Goal: Find specific page/section: Find specific page/section

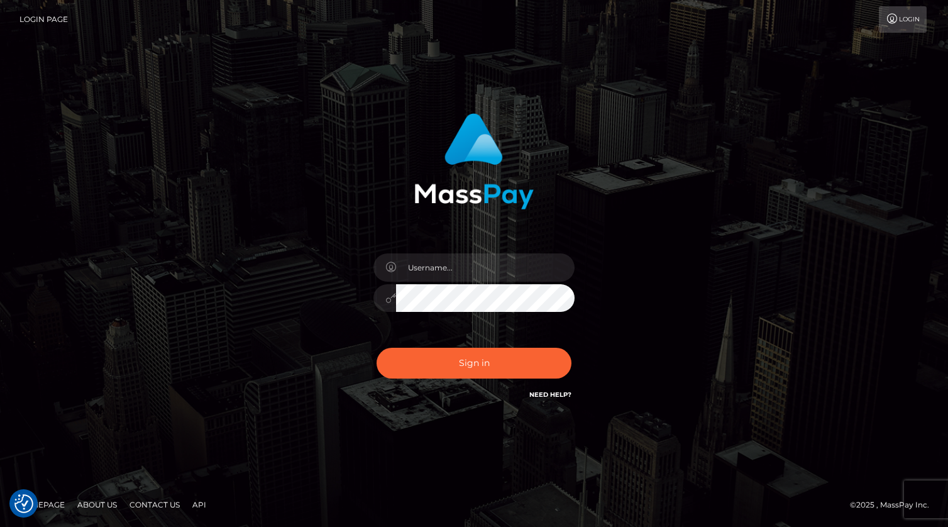
click at [456, 244] on div at bounding box center [474, 292] width 220 height 96
click at [459, 262] on input "text" at bounding box center [485, 267] width 179 height 28
type input "[PERSON_NAME].xcite"
click at [495, 366] on button "Sign in" at bounding box center [474, 363] width 195 height 31
click at [460, 269] on input "text" at bounding box center [485, 267] width 179 height 28
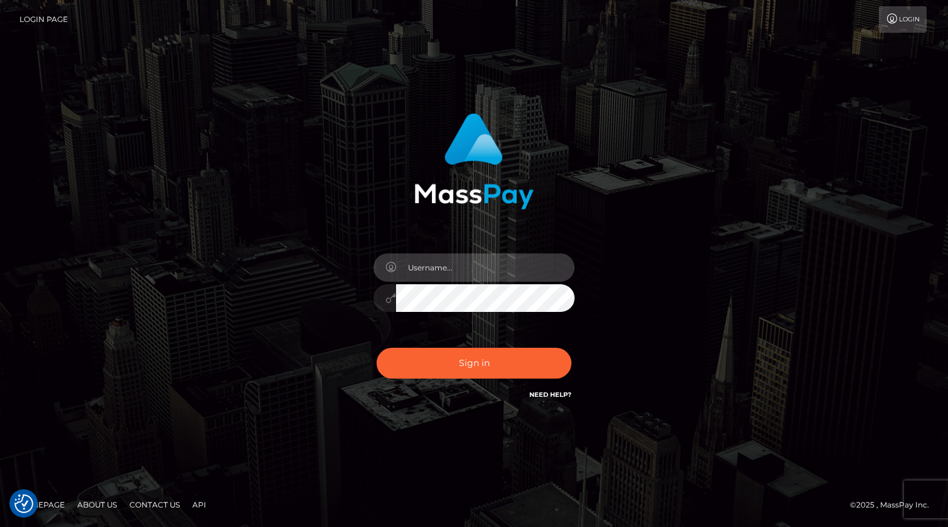
type input "kevin.xcite"
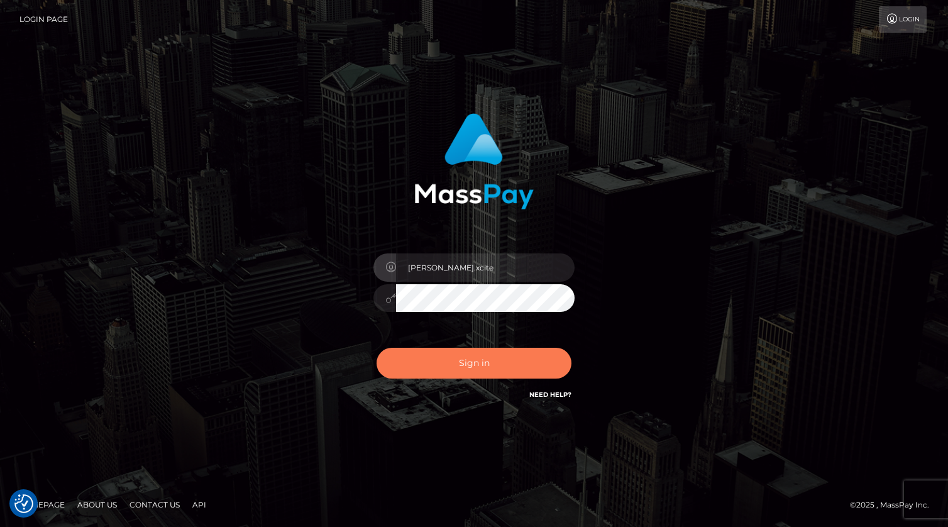
click at [484, 368] on button "Sign in" at bounding box center [474, 363] width 195 height 31
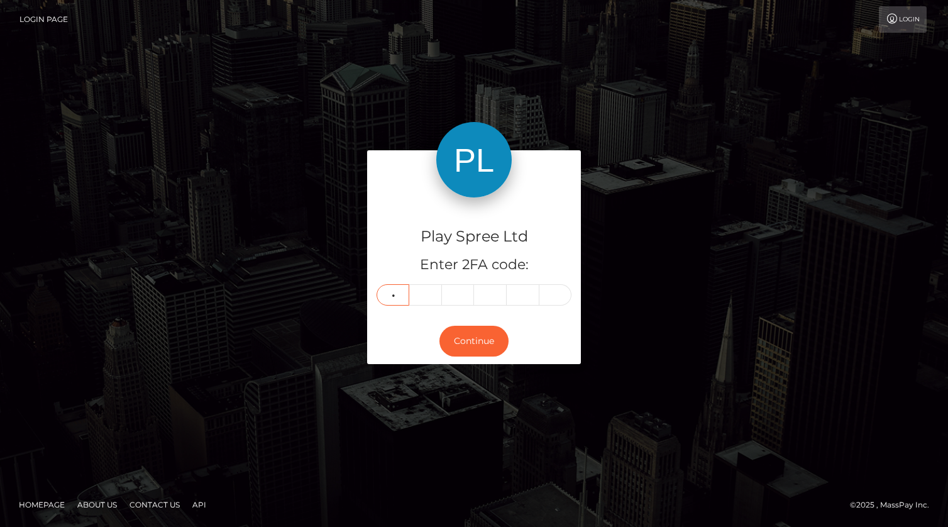
type input "3"
type input "5"
type input "8"
type input "3"
type input "5"
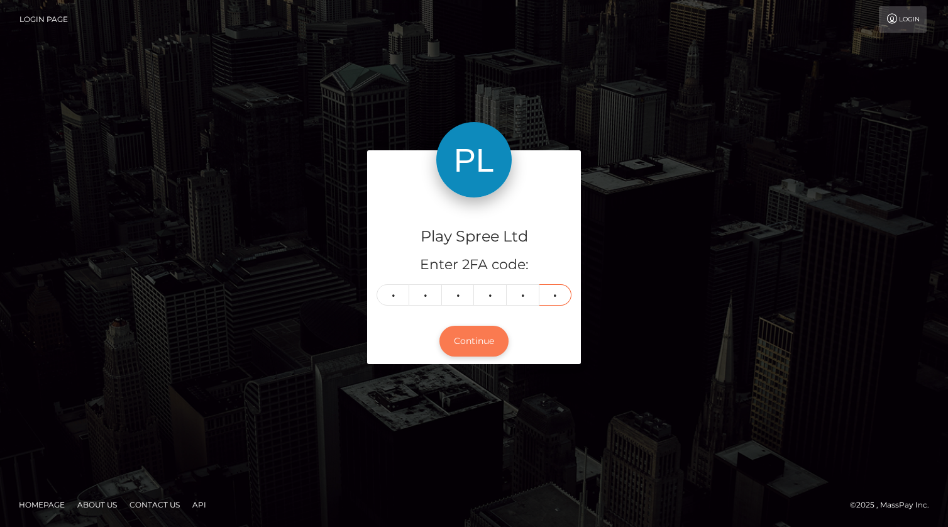
type input "5"
click at [485, 342] on button "Continue" at bounding box center [473, 341] width 69 height 31
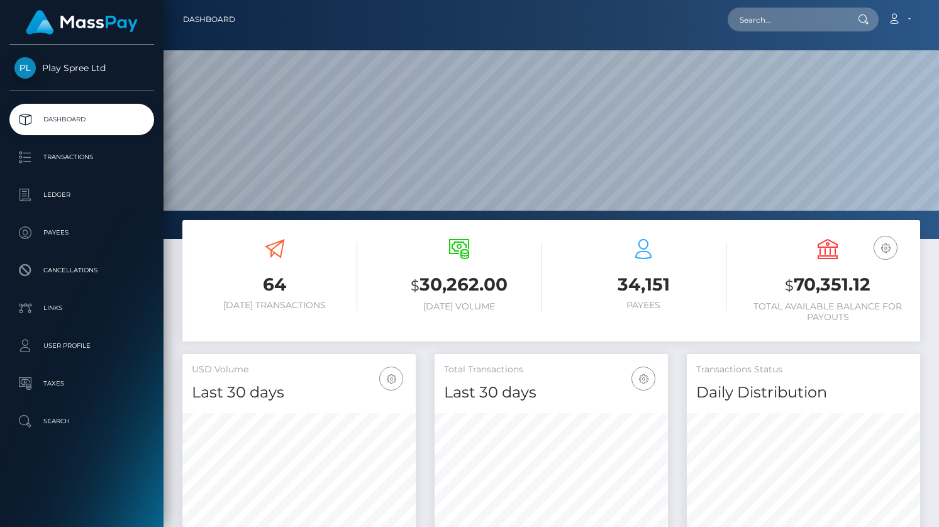
scroll to position [223, 233]
drag, startPoint x: 782, startPoint y: 25, endPoint x: 695, endPoint y: 24, distance: 86.8
click at [694, 24] on div "Loading... Loading... Account Edit Profile Logout" at bounding box center [582, 19] width 674 height 26
paste input "1191567"
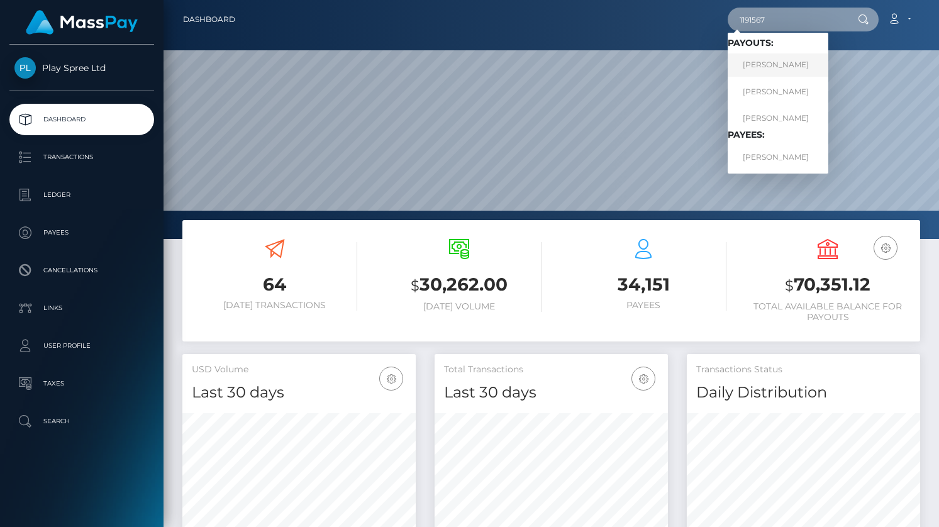
type input "1191567"
click at [823, 72] on link "LAWRENCE WAYNE JR CANLEY" at bounding box center [777, 64] width 101 height 23
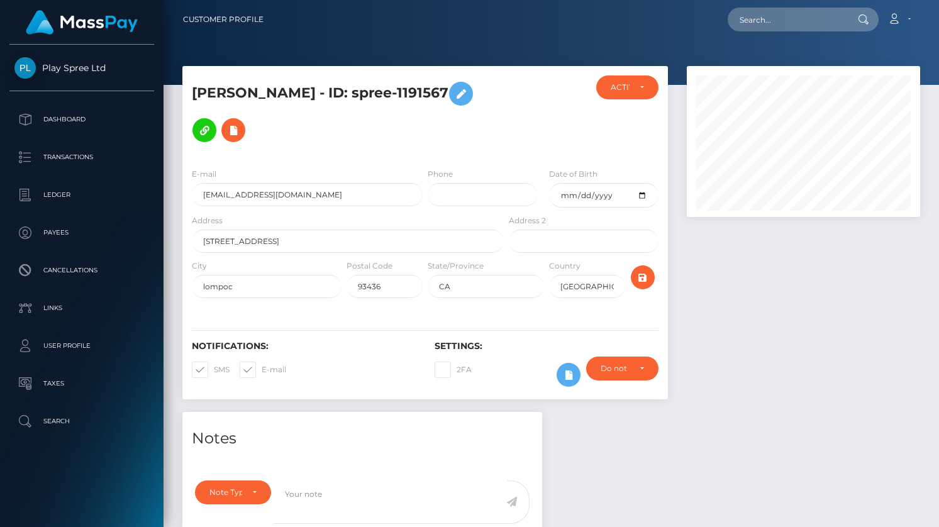
scroll to position [151, 233]
click at [800, 25] on input "text" at bounding box center [786, 20] width 118 height 24
paste input "1191567"
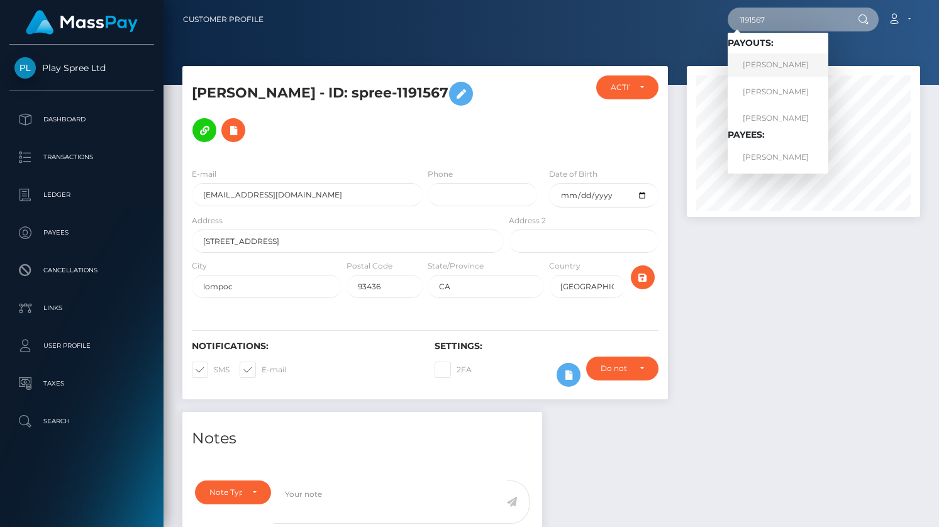
type input "1191567"
click at [805, 66] on link "LAWRENCE WAYNE JR CANLEY" at bounding box center [777, 64] width 101 height 23
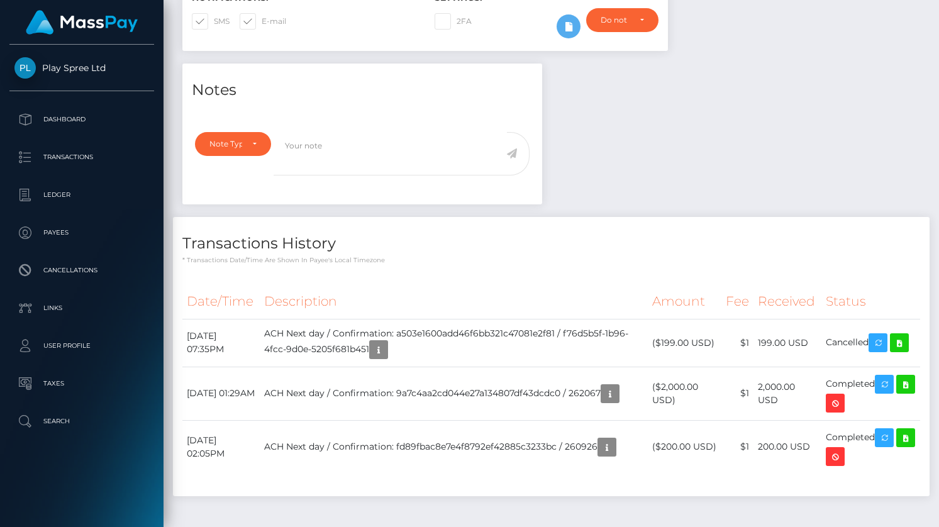
scroll to position [375, 0]
